Goal: Task Accomplishment & Management: Manage account settings

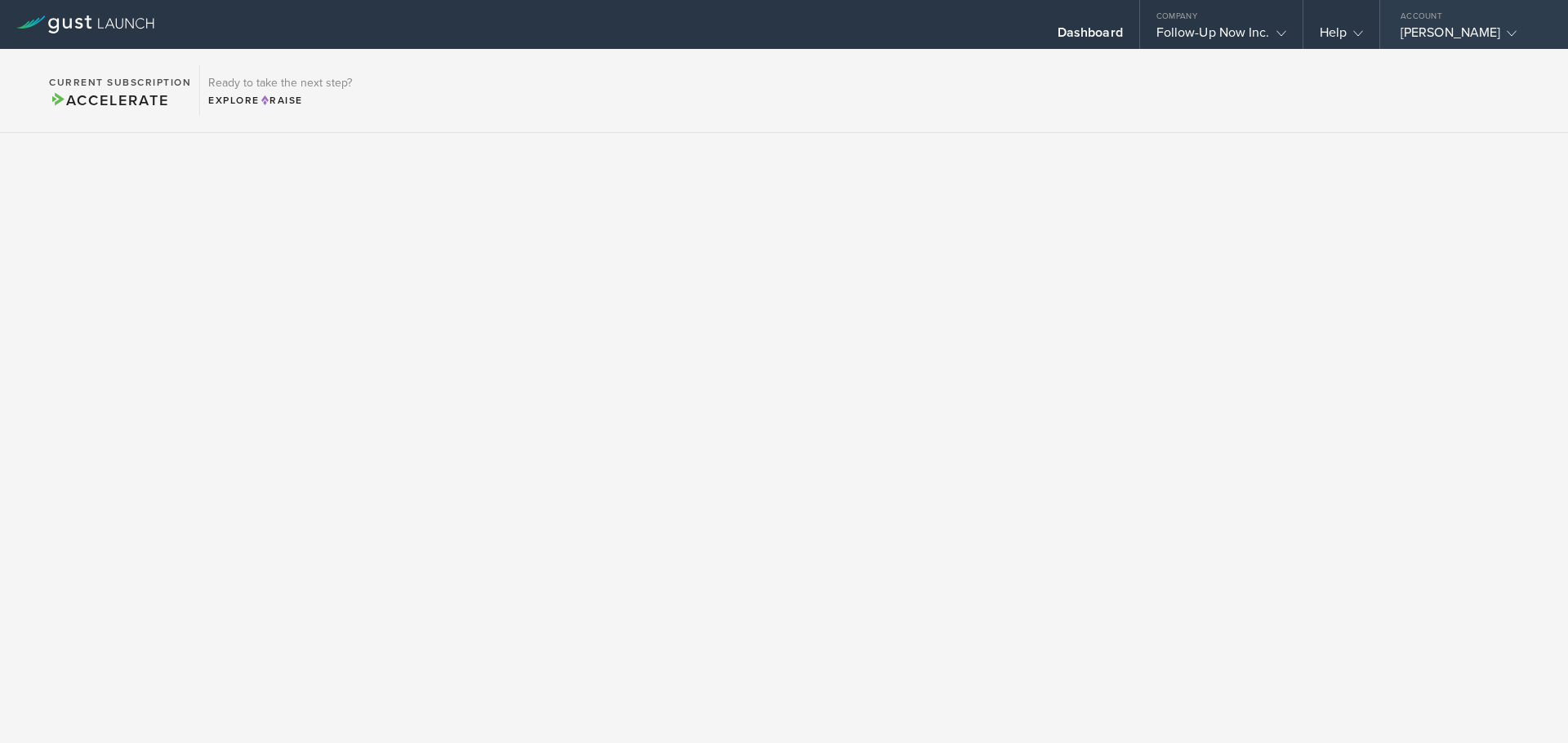
click at [1507, 34] on polyline at bounding box center [1511, 33] width 9 height 5
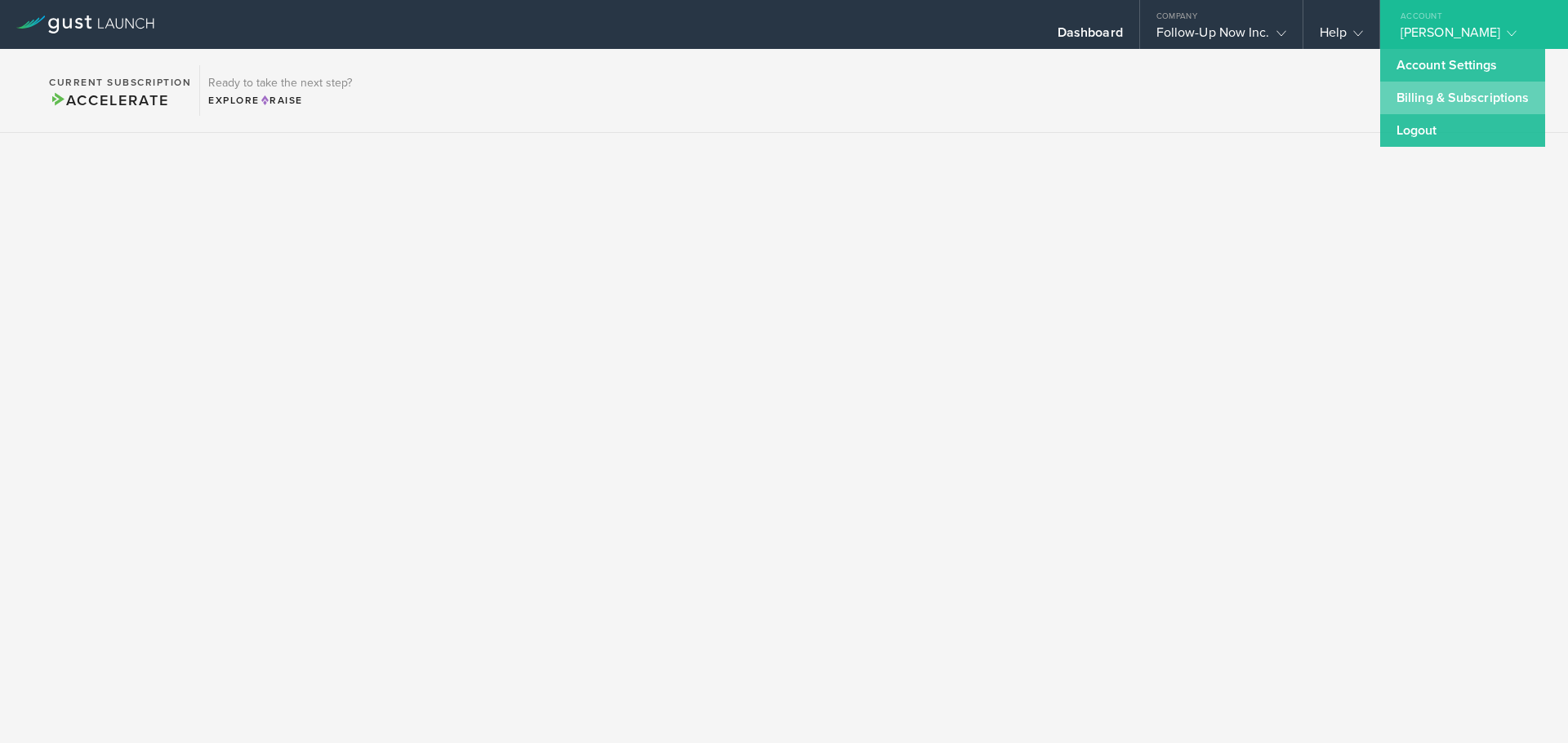
click at [1437, 102] on link "Billing & Subscriptions" at bounding box center [1462, 98] width 165 height 33
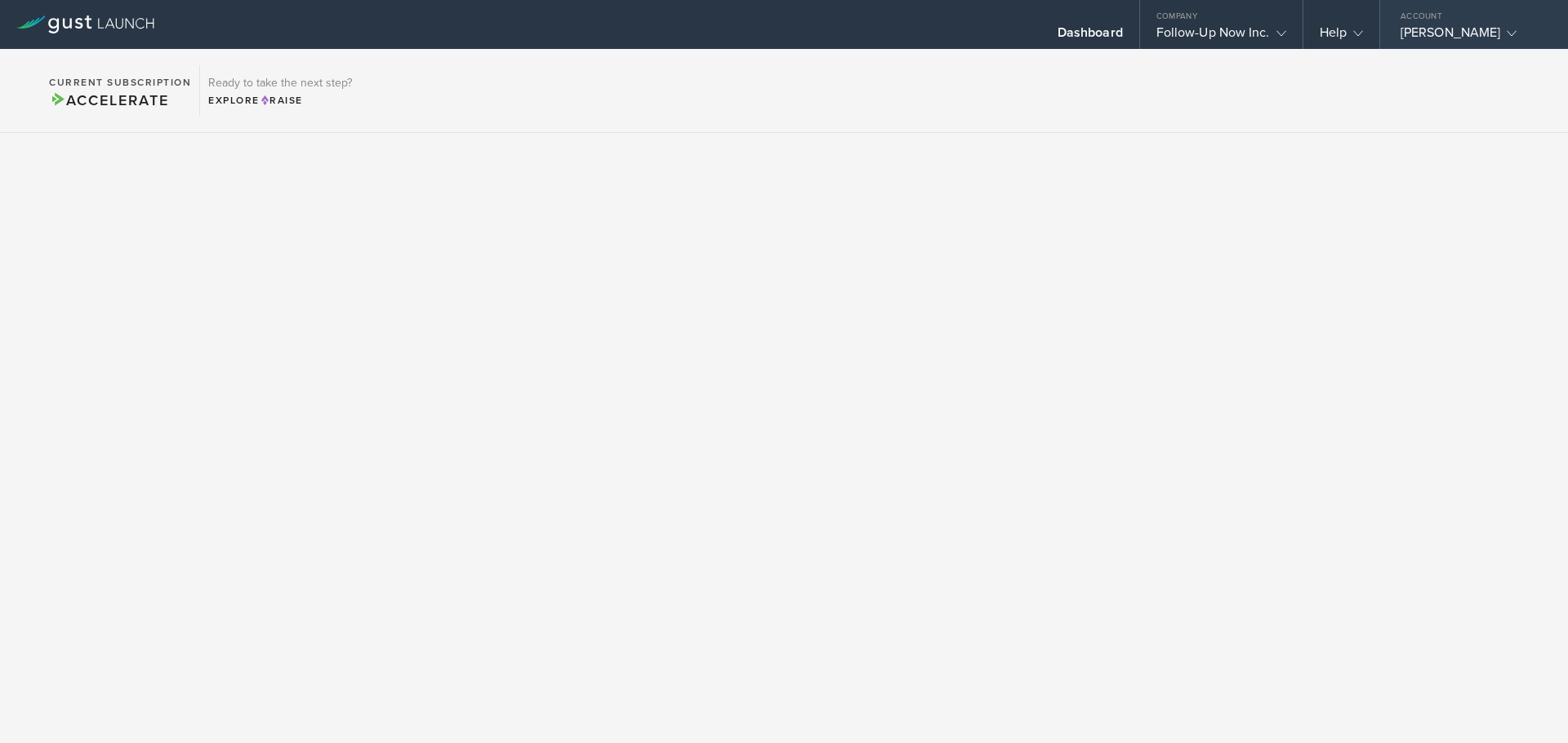
click at [1469, 29] on div "[PERSON_NAME]" at bounding box center [1469, 36] width 139 height 24
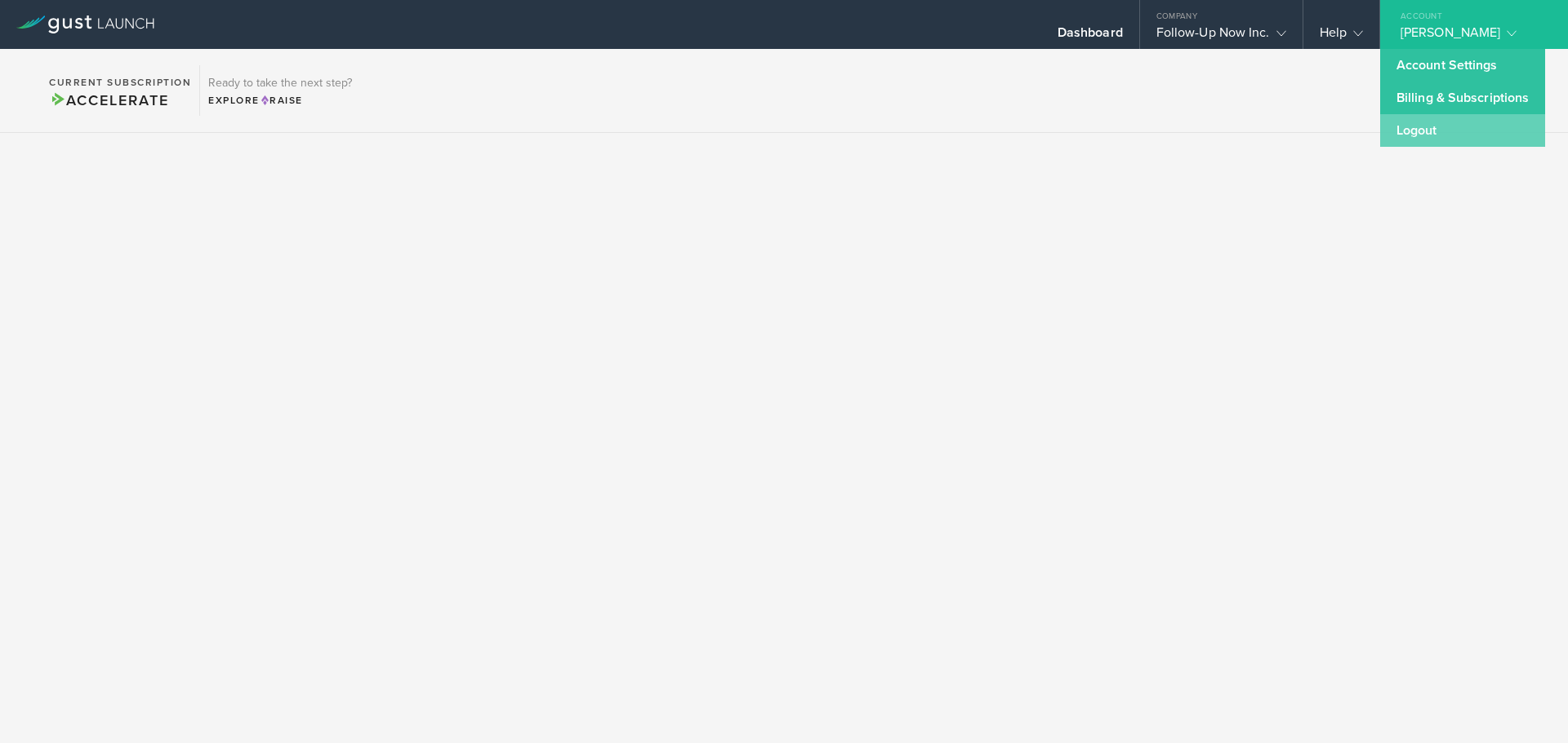
click at [1418, 134] on link "Logout" at bounding box center [1462, 130] width 165 height 33
